Goal: Task Accomplishment & Management: Use online tool/utility

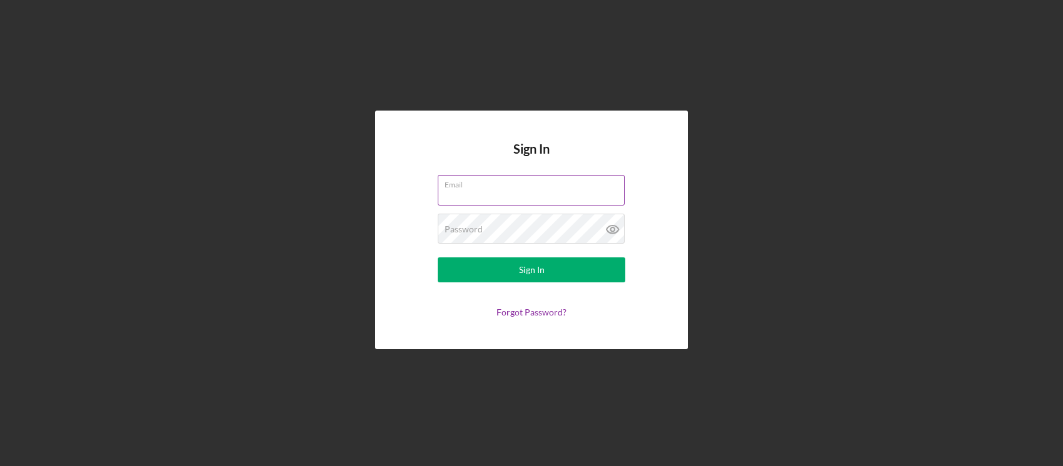
click at [510, 192] on input "Email" at bounding box center [531, 190] width 187 height 30
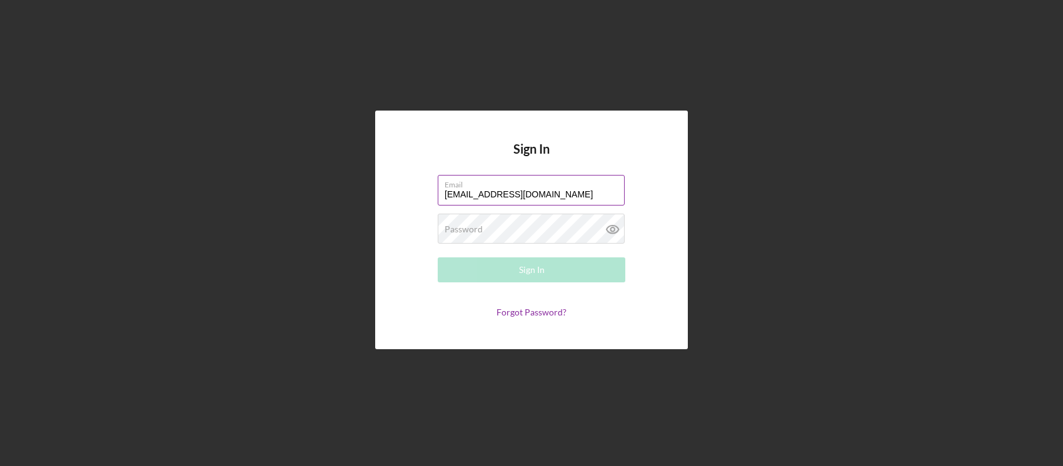
type input "[EMAIL_ADDRESS][DOMAIN_NAME]"
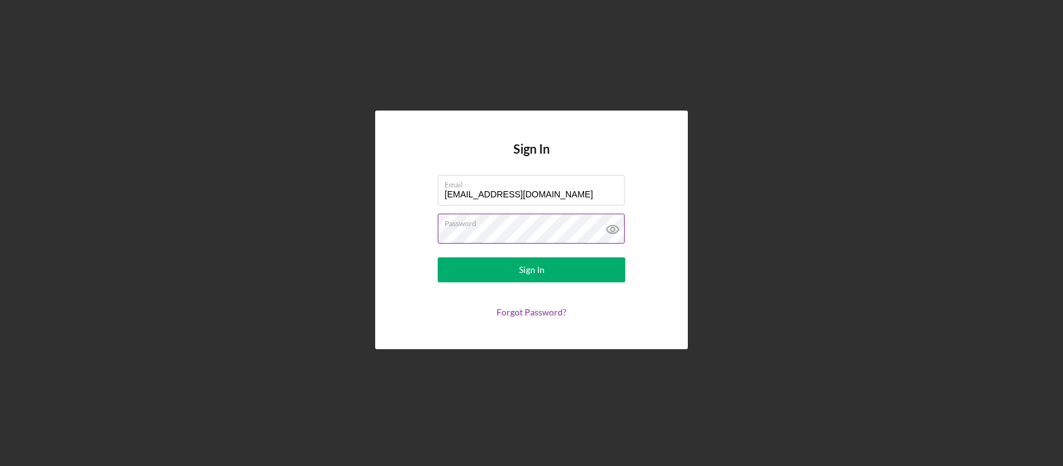
click at [617, 231] on icon at bounding box center [612, 229] width 31 height 31
click at [438, 258] on button "Sign In" at bounding box center [532, 270] width 188 height 25
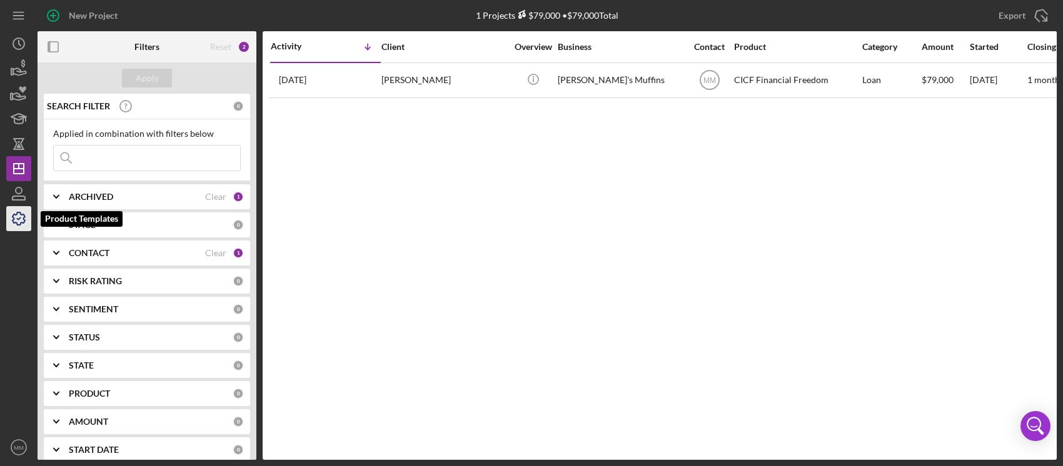
click at [26, 221] on icon "button" at bounding box center [18, 218] width 31 height 31
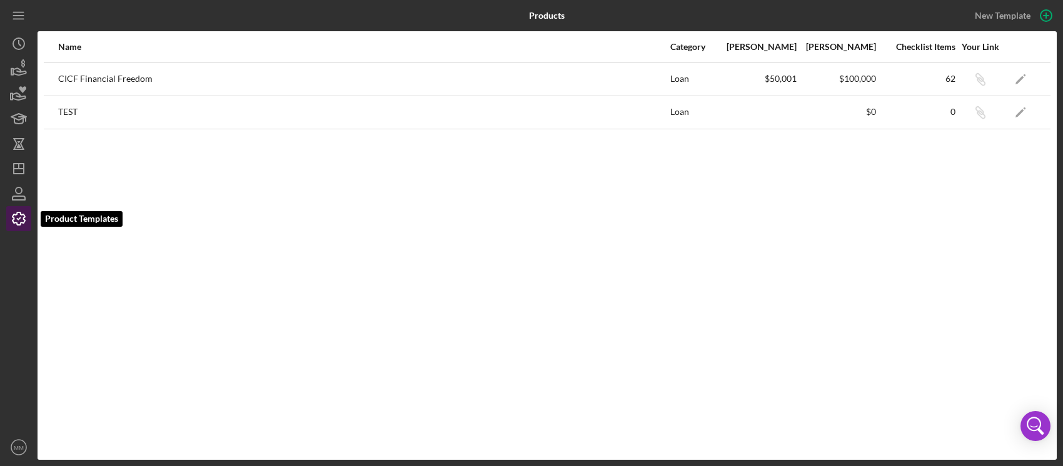
click at [26, 221] on icon "button" at bounding box center [18, 218] width 31 height 31
click at [1017, 84] on icon "Icon/Edit" at bounding box center [1020, 79] width 28 height 28
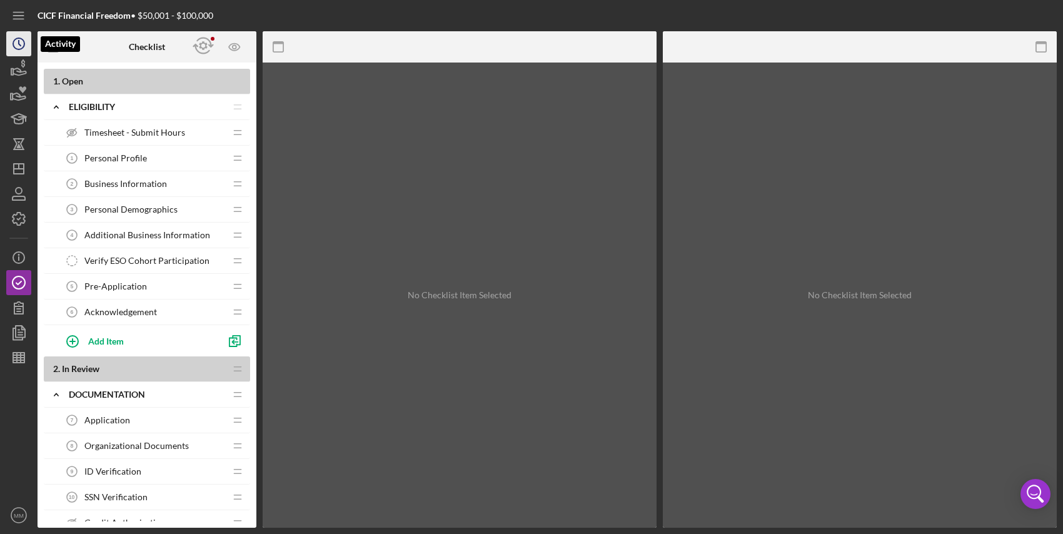
click at [24, 46] on circle "button" at bounding box center [18, 43] width 11 height 11
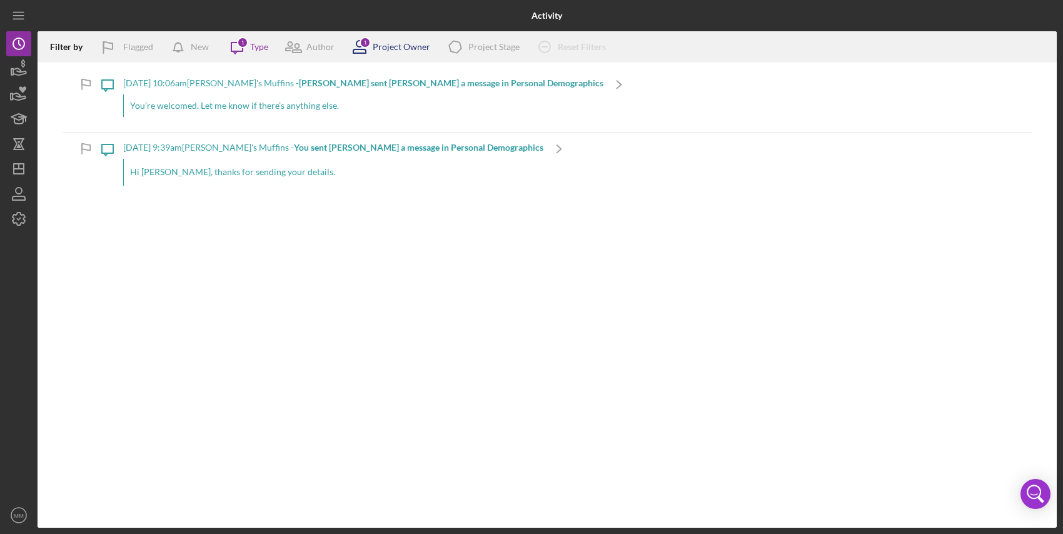
click at [368, 48] on icon at bounding box center [359, 46] width 31 height 31
click at [257, 49] on div "Type" at bounding box center [259, 47] width 18 height 10
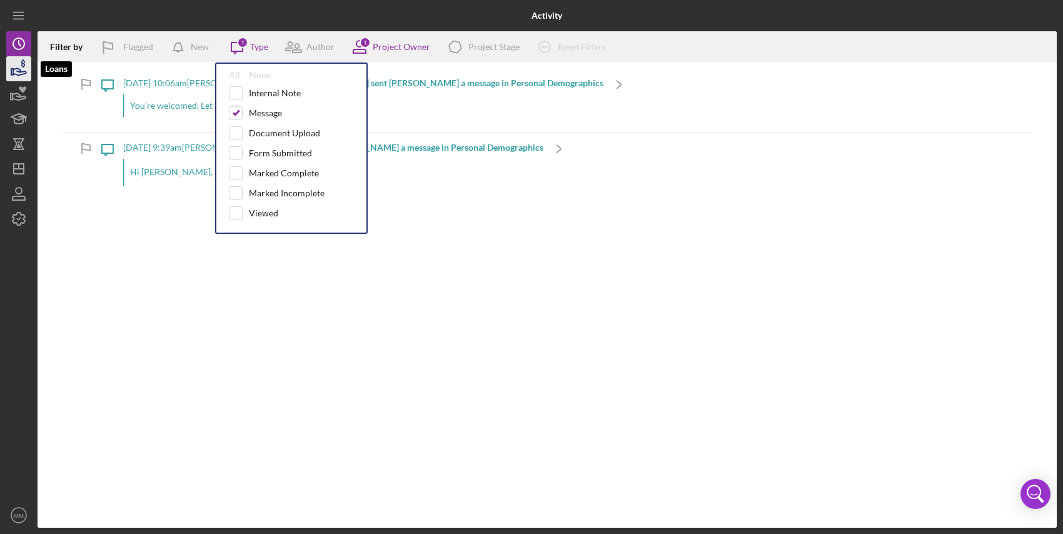
click at [25, 71] on icon "button" at bounding box center [19, 71] width 13 height 7
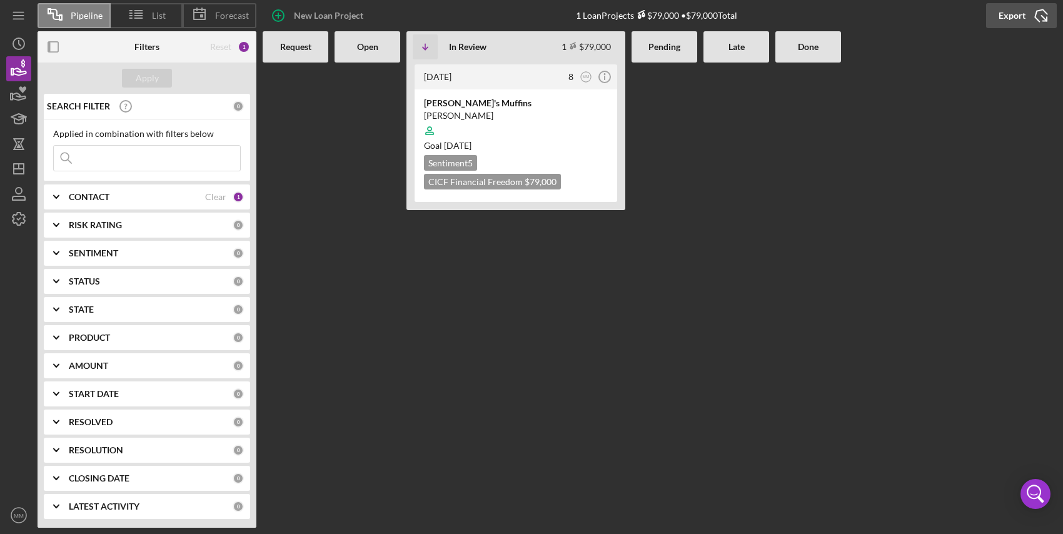
click at [1042, 14] on icon "Icon/Export" at bounding box center [1040, 15] width 31 height 31
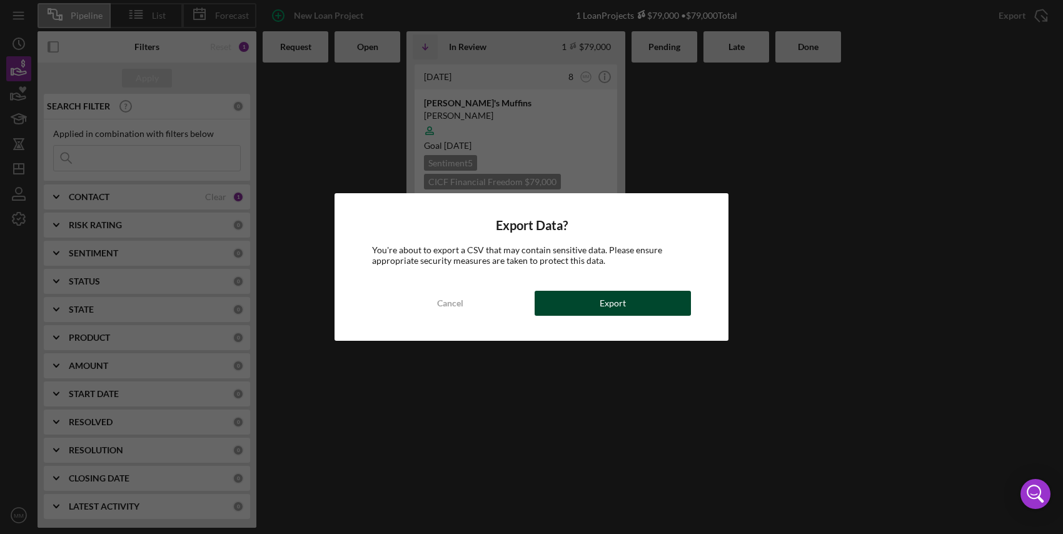
click at [653, 301] on button "Export" at bounding box center [612, 303] width 156 height 25
